Goal: Transaction & Acquisition: Purchase product/service

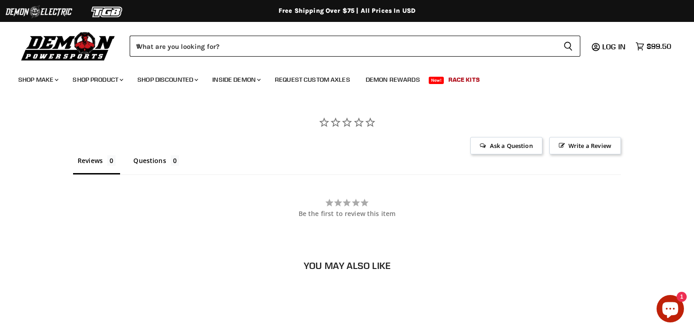
scroll to position [640, 0]
